Goal: Transaction & Acquisition: Book appointment/travel/reservation

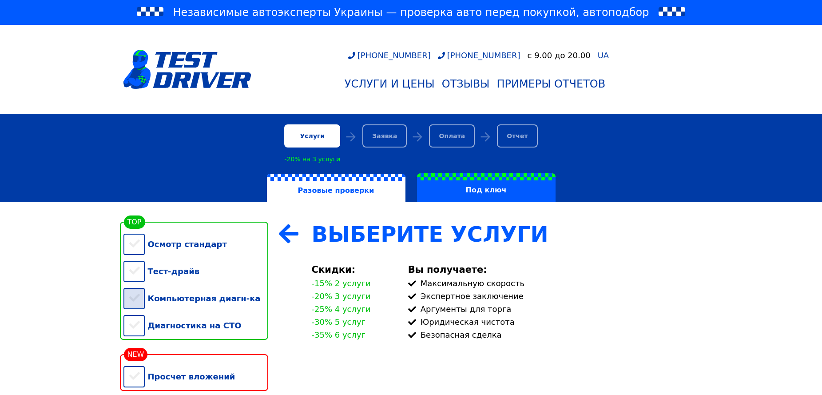
scroll to position [133, 0]
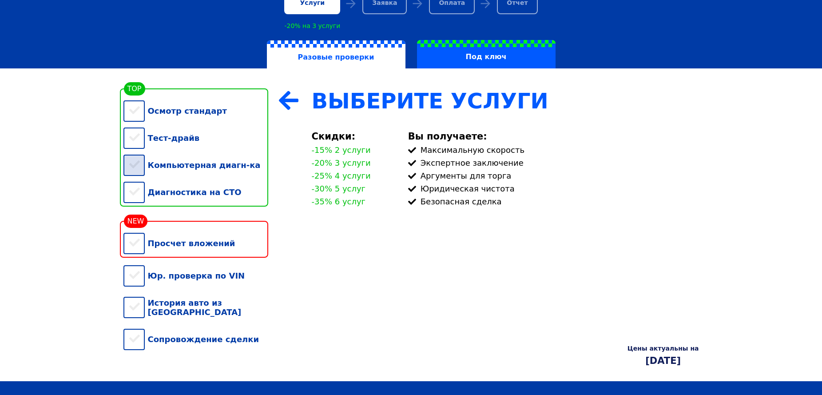
click at [135, 169] on div "Компьютерная диагн-ка" at bounding box center [195, 164] width 145 height 27
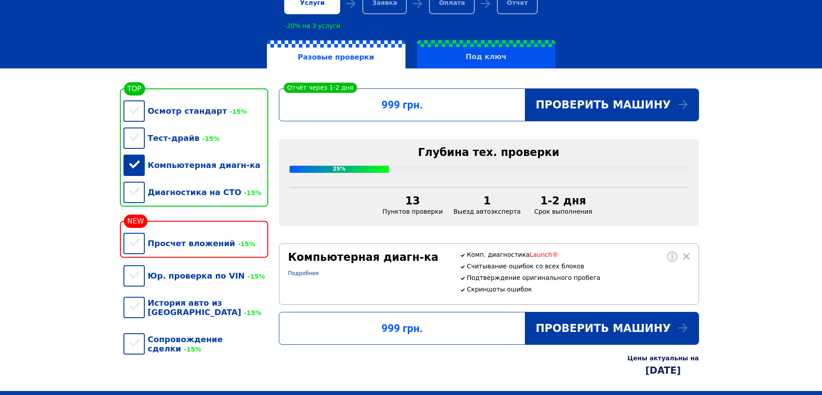
click at [468, 61] on label "Под ключ" at bounding box center [486, 54] width 138 height 28
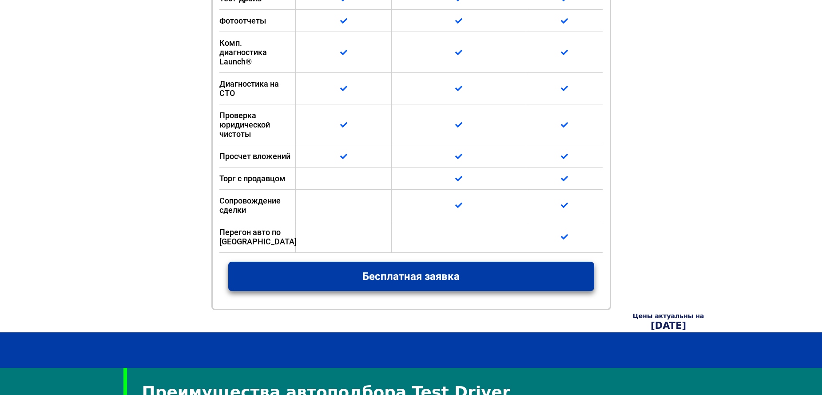
scroll to position [710, 0]
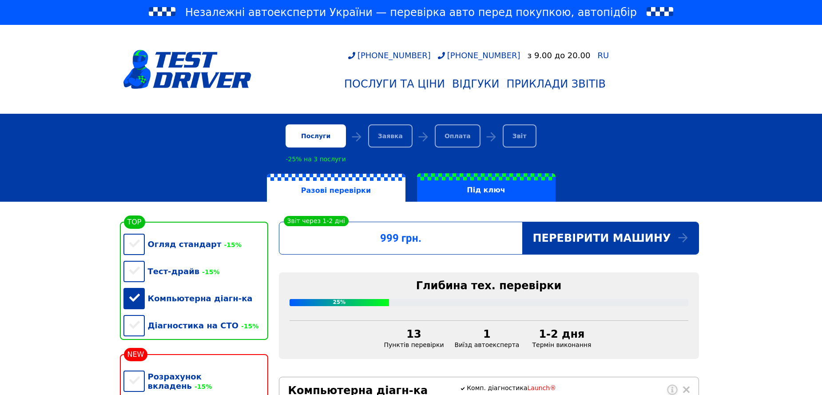
scroll to position [222, 0]
